Goal: Task Accomplishment & Management: Use online tool/utility

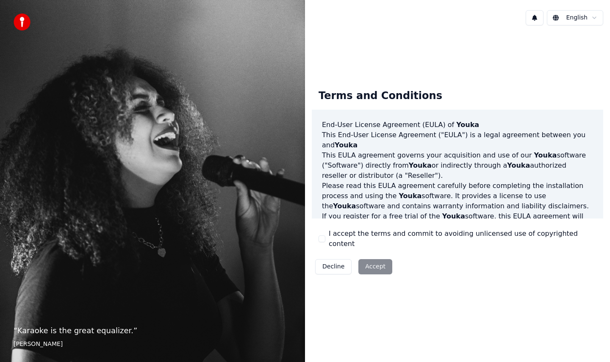
click at [326, 242] on div "I accept the terms and commit to avoiding unlicensed use of copyrighted content" at bounding box center [458, 239] width 278 height 20
click at [322, 240] on button "I accept the terms and commit to avoiding unlicensed use of copyrighted content" at bounding box center [322, 239] width 7 height 7
click at [381, 266] on button "Accept" at bounding box center [375, 266] width 34 height 15
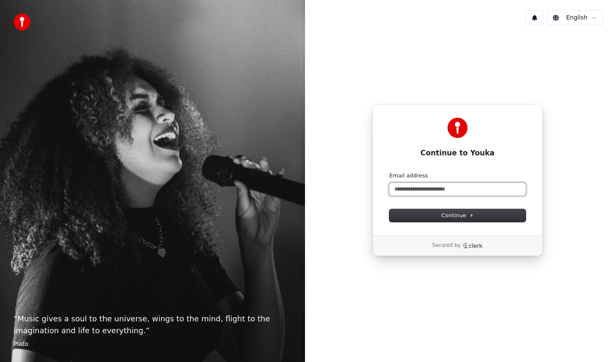
click at [472, 189] on input "Email address" at bounding box center [457, 189] width 136 height 13
click at [469, 190] on input "Email address" at bounding box center [457, 189] width 136 height 13
click at [389, 172] on button "submit" at bounding box center [389, 172] width 0 height 0
type input "**********"
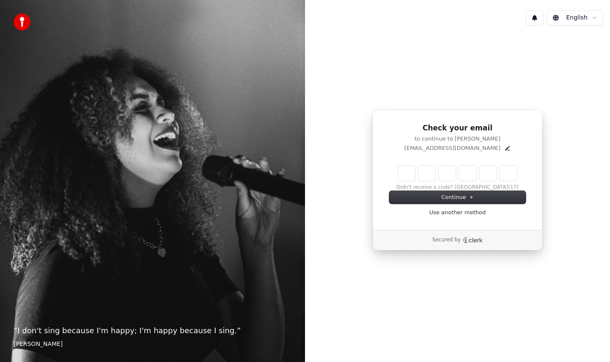
click at [403, 170] on input "Enter verification code" at bounding box center [457, 173] width 119 height 15
type input "******"
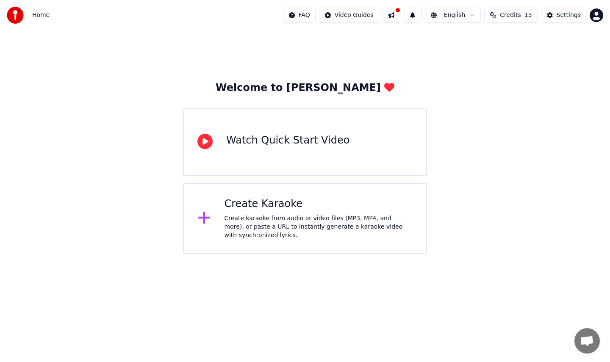
click at [318, 205] on div "Create Karaoke" at bounding box center [319, 204] width 189 height 14
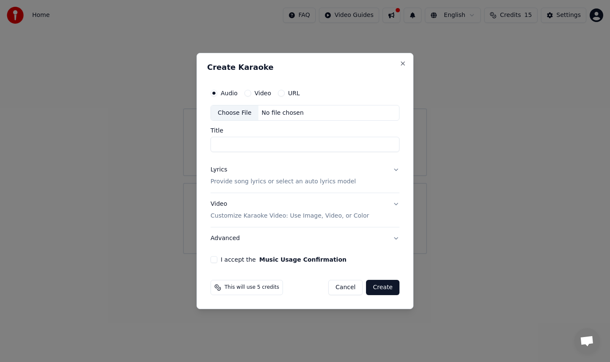
click at [248, 92] on button "Video" at bounding box center [247, 93] width 7 height 7
click at [287, 119] on div "Choose File No file chosen" at bounding box center [305, 113] width 189 height 16
type input "**********"
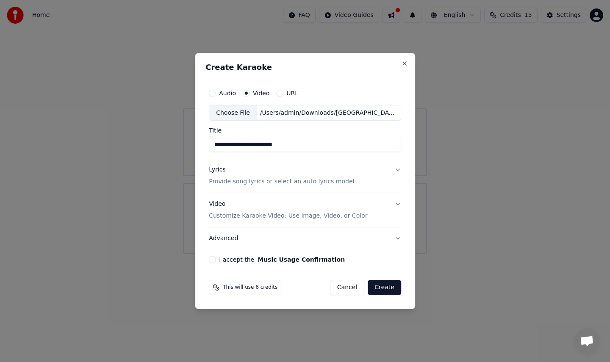
click at [276, 170] on div "Lyrics Provide song lyrics or select an auto lyrics model" at bounding box center [281, 176] width 145 height 20
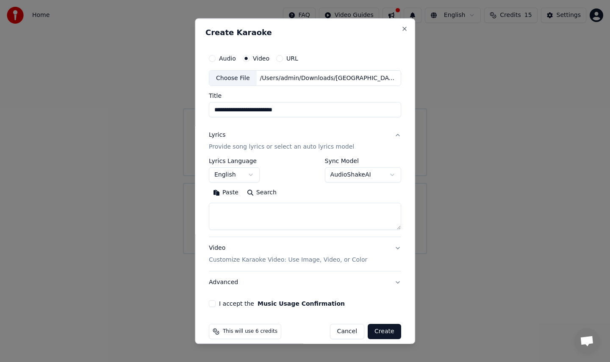
click at [246, 177] on button "English" at bounding box center [234, 175] width 51 height 15
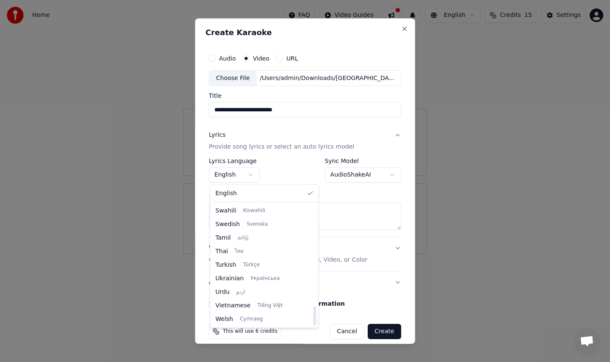
scroll to position [639, 0]
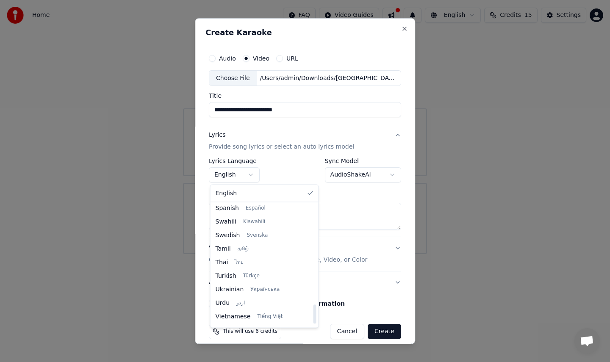
select select "**"
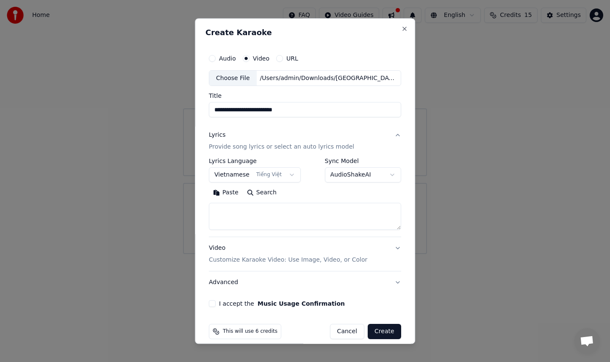
click at [364, 172] on button "AudioShakeAI" at bounding box center [363, 175] width 76 height 15
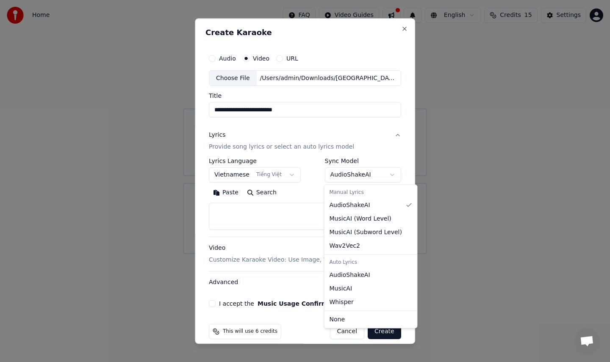
click at [363, 174] on div at bounding box center [305, 181] width 610 height 362
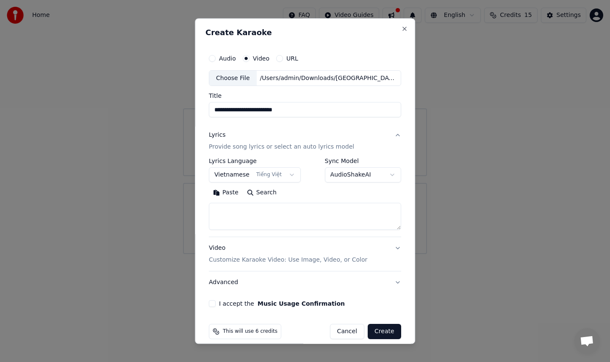
click at [313, 222] on textarea at bounding box center [305, 216] width 192 height 27
click at [256, 194] on button "Search" at bounding box center [262, 193] width 38 height 14
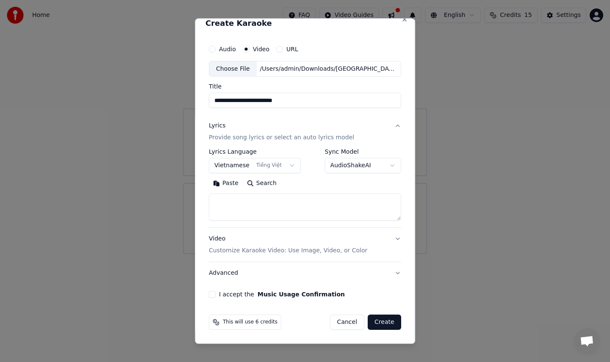
click at [322, 205] on textarea at bounding box center [305, 207] width 192 height 27
paste textarea "**********"
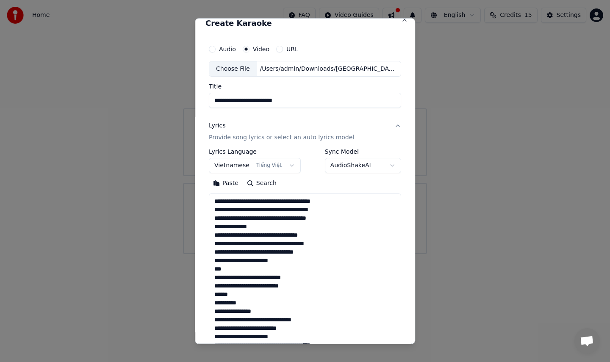
scroll to position [391, 0]
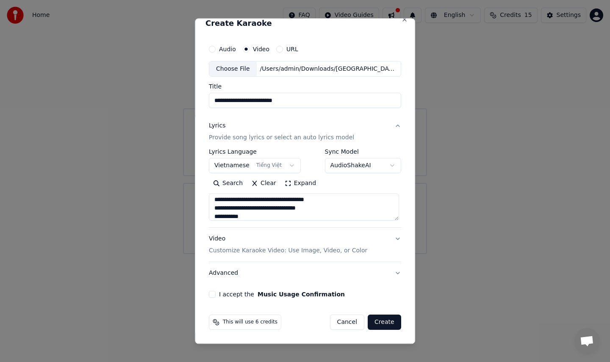
type textarea "**********"
click at [385, 329] on button "Create" at bounding box center [384, 322] width 33 height 15
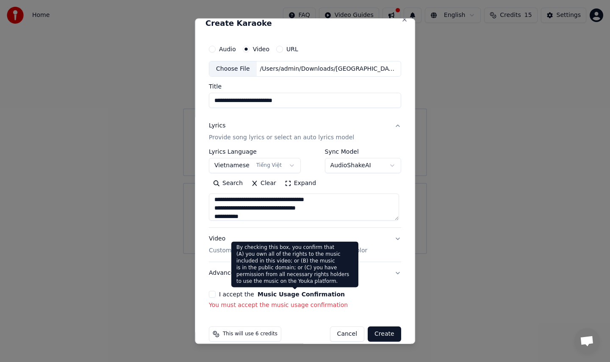
click at [233, 294] on label "I accept the Music Usage Confirmation" at bounding box center [282, 295] width 126 height 6
click at [216, 294] on button "I accept the Music Usage Confirmation" at bounding box center [212, 294] width 7 height 7
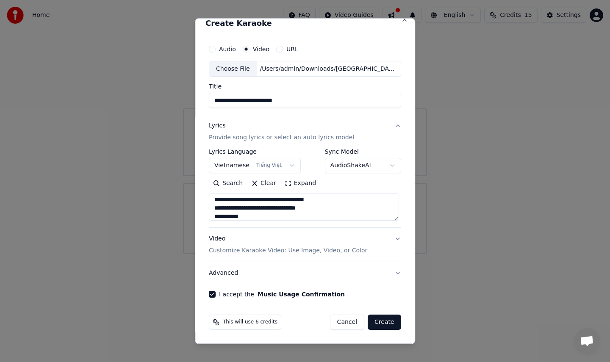
click at [273, 253] on p "Customize Karaoke Video: Use Image, Video, or Color" at bounding box center [288, 251] width 158 height 8
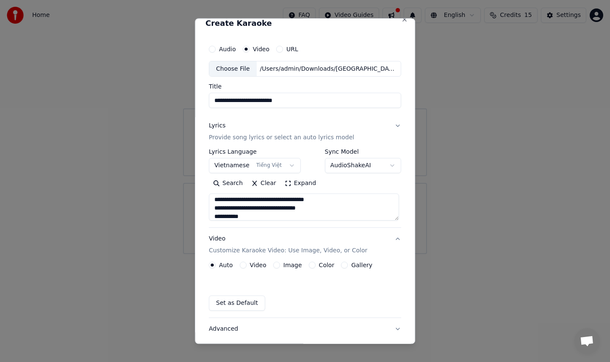
scroll to position [0, 0]
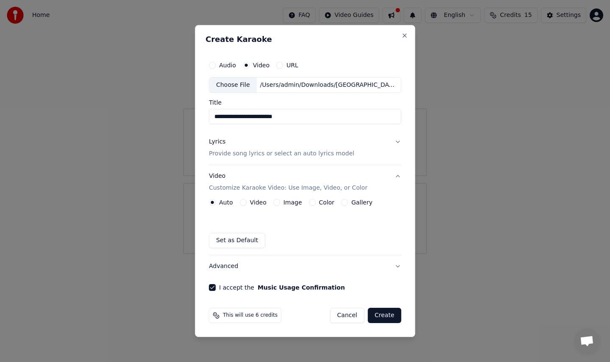
click at [385, 315] on button "Create" at bounding box center [384, 315] width 33 height 15
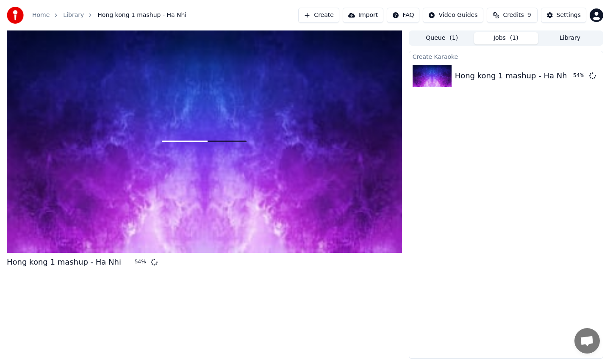
click at [437, 44] on button "Queue ( 1 )" at bounding box center [442, 38] width 64 height 12
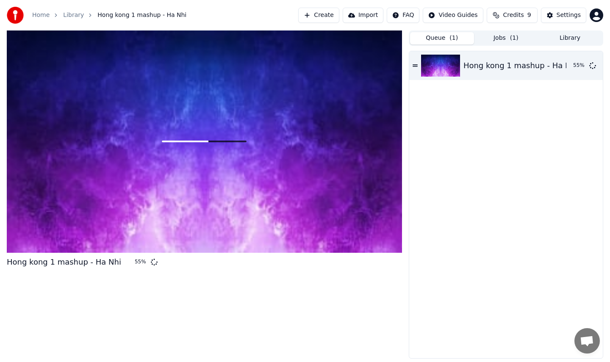
click at [501, 39] on button "Jobs ( 1 )" at bounding box center [506, 38] width 64 height 12
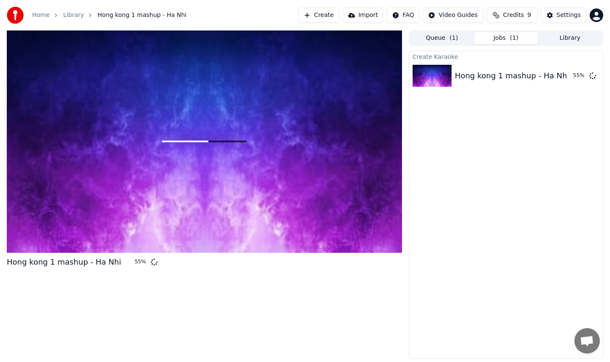
click at [555, 39] on button "Library" at bounding box center [570, 38] width 64 height 12
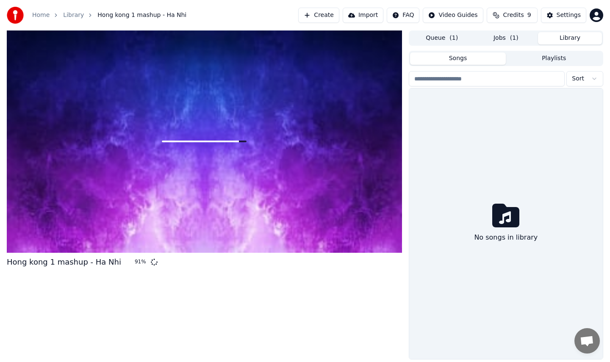
click at [503, 41] on button "Jobs ( 1 )" at bounding box center [506, 38] width 64 height 12
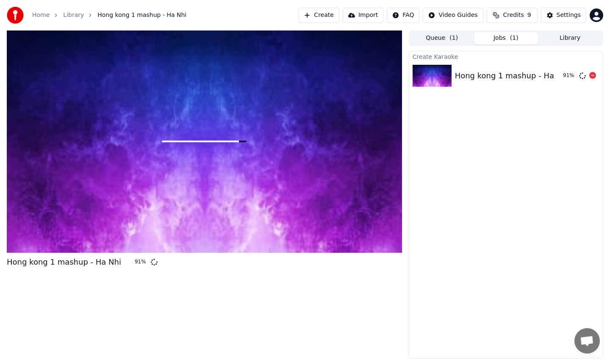
click at [488, 65] on div "Hong kong 1 mashup - Ha Nhi 91 %" at bounding box center [506, 75] width 194 height 29
click at [325, 209] on div at bounding box center [204, 142] width 395 height 222
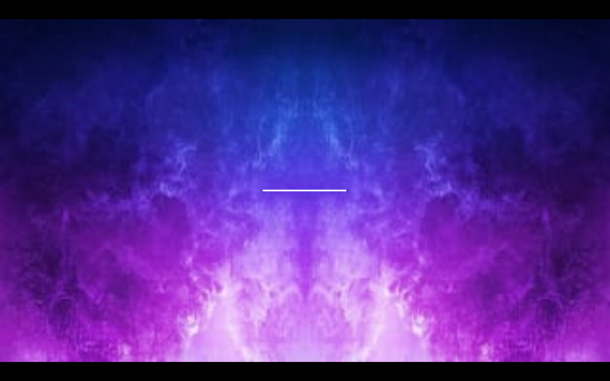
click at [419, 88] on div at bounding box center [305, 190] width 610 height 343
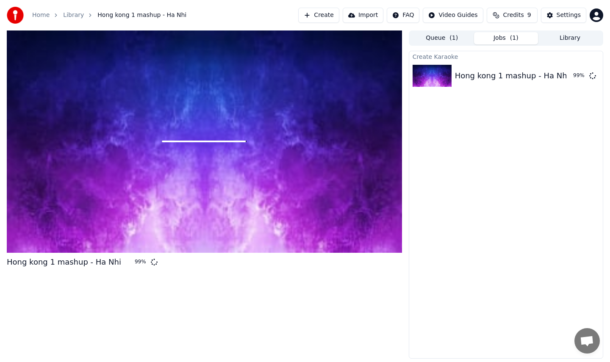
click at [486, 152] on div "Create Karaoke [GEOGRAPHIC_DATA] 1 mashup - Ha Nhi 99 %" at bounding box center [506, 205] width 194 height 308
click at [576, 78] on div "99 %" at bounding box center [573, 76] width 26 height 10
